Goal: Check status: Check status

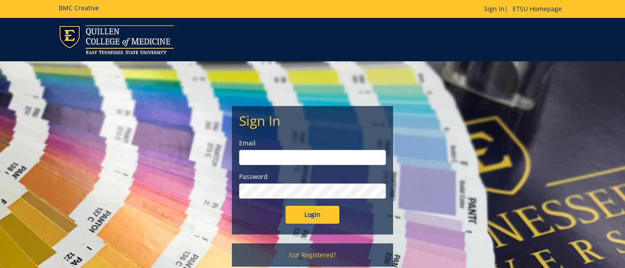
type input "[EMAIL_ADDRESS][DOMAIN_NAME]"
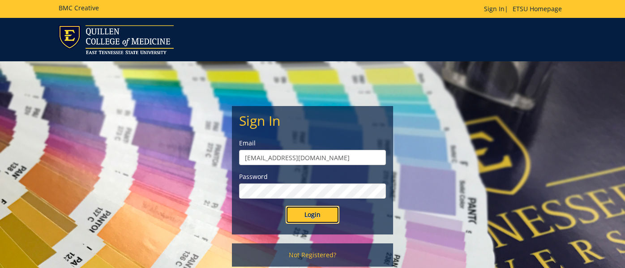
click at [321, 218] on input "Login" at bounding box center [313, 215] width 54 height 18
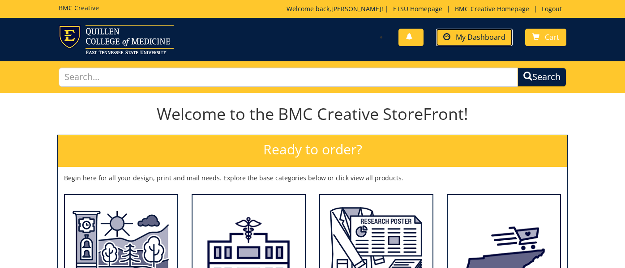
click at [479, 40] on span "My Dashboard" at bounding box center [481, 37] width 50 height 10
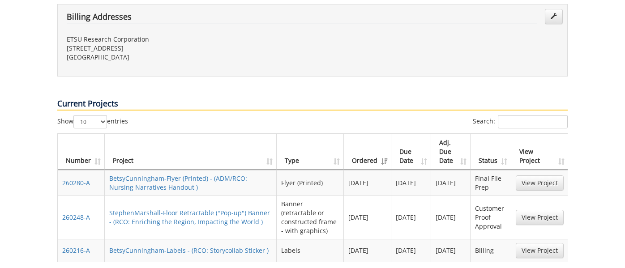
scroll to position [321, 0]
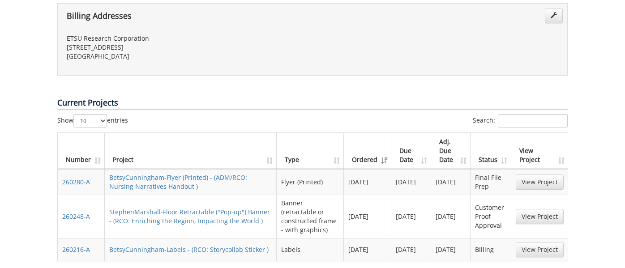
click at [530, 195] on td "View Project" at bounding box center [540, 216] width 57 height 43
click at [530, 209] on link "View Project" at bounding box center [540, 216] width 48 height 15
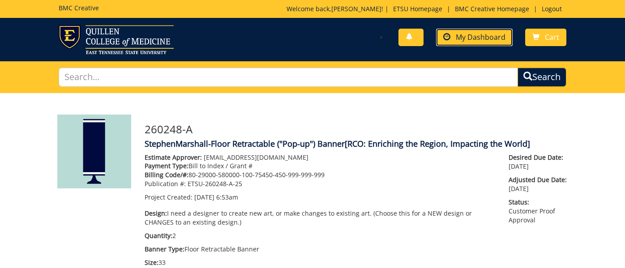
click at [482, 31] on link "My Dashboard" at bounding box center [474, 37] width 77 height 17
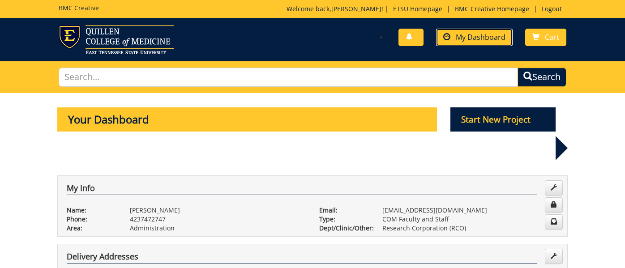
click at [476, 39] on span "My Dashboard" at bounding box center [481, 37] width 50 height 10
click at [486, 38] on span "My Dashboard" at bounding box center [481, 37] width 50 height 10
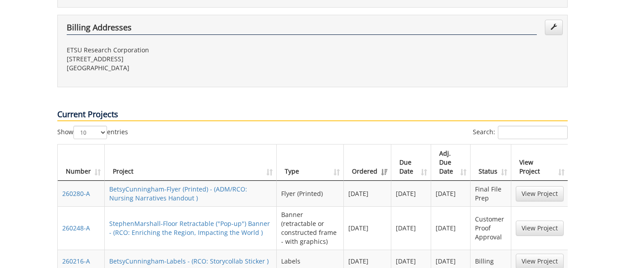
scroll to position [381, 0]
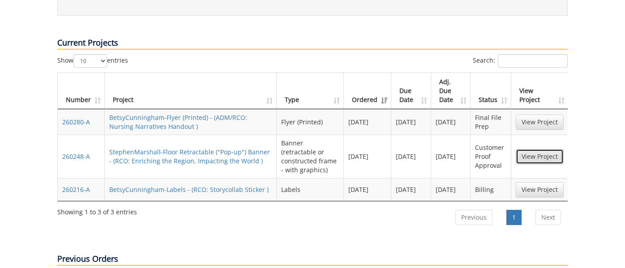
click at [534, 149] on link "View Project" at bounding box center [540, 156] width 48 height 15
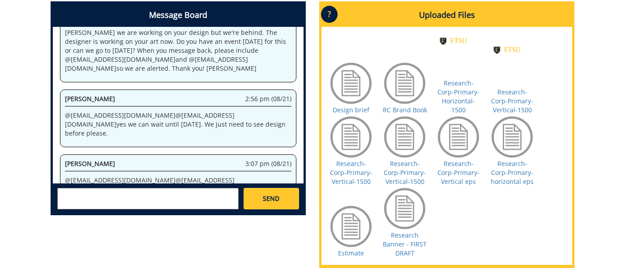
scroll to position [464, 0]
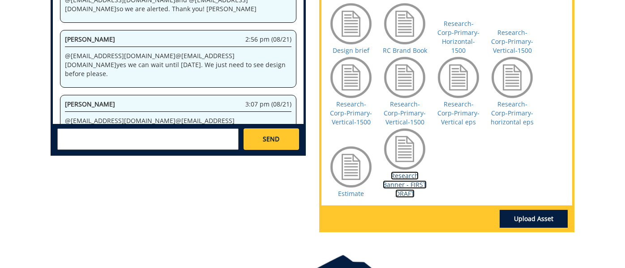
click at [402, 185] on link "Research Banner - FIRST DRAFT" at bounding box center [405, 185] width 44 height 26
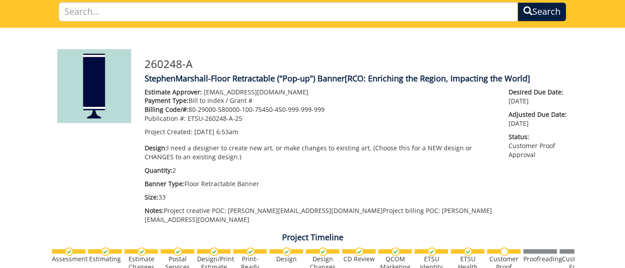
scroll to position [0, 0]
